Goal: Task Accomplishment & Management: Complete application form

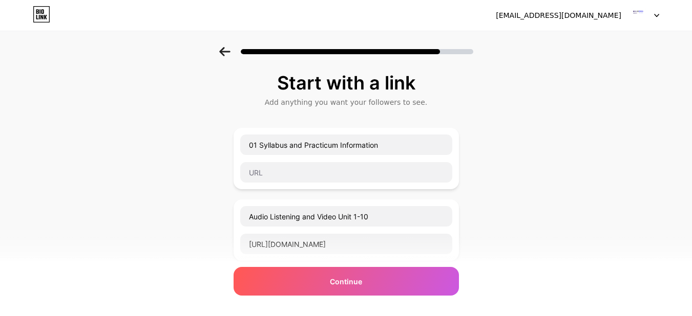
click at [508, 254] on div "Start with a link Add anything you want your followers to see. 01 Syllabus and …" at bounding box center [346, 263] width 692 height 432
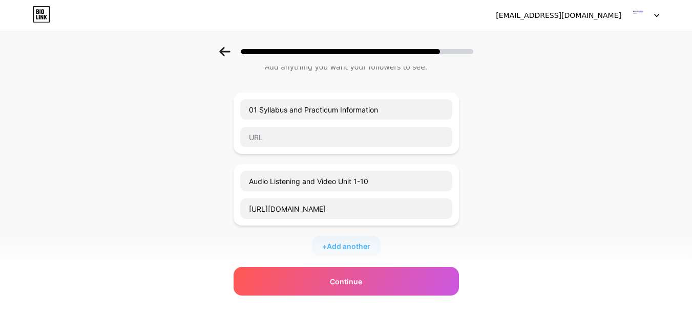
scroll to position [154, 0]
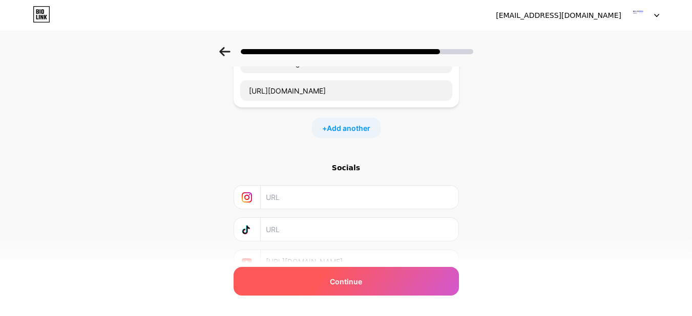
click at [370, 284] on div "Continue" at bounding box center [345, 281] width 225 height 29
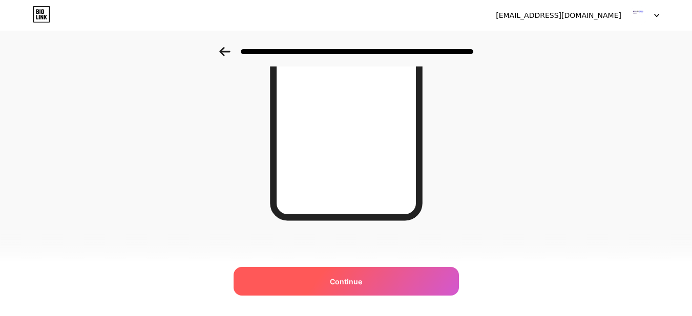
scroll to position [198, 0]
click at [358, 283] on span "Continue" at bounding box center [346, 281] width 32 height 11
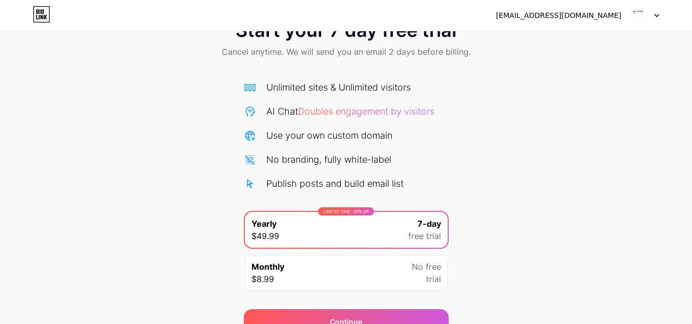
scroll to position [88, 0]
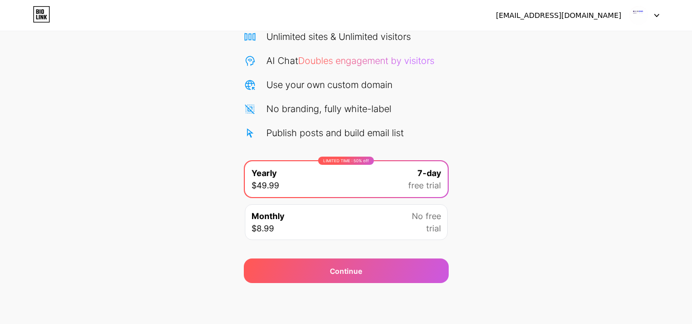
click at [416, 229] on div "No free trial" at bounding box center [426, 222] width 29 height 25
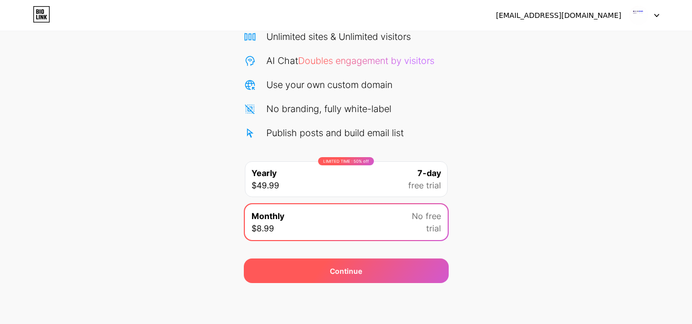
click at [361, 276] on div "Continue" at bounding box center [346, 270] width 205 height 25
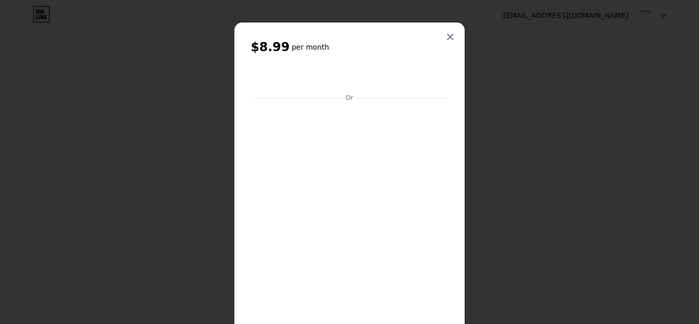
click at [446, 40] on icon at bounding box center [450, 37] width 8 height 8
